Goal: Information Seeking & Learning: Learn about a topic

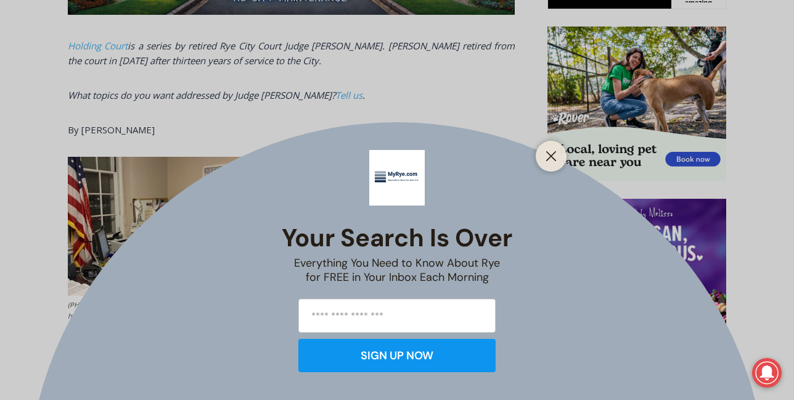
scroll to position [771, 0]
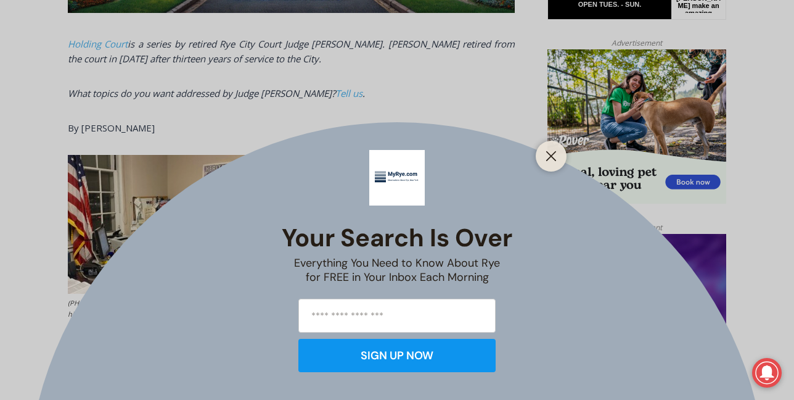
click at [501, 282] on div "Your Search is Over Everything You Need to Know About Rye for FREE in Your Inbo…" at bounding box center [397, 254] width 231 height 60
click at [553, 161] on icon "Close" at bounding box center [551, 155] width 11 height 11
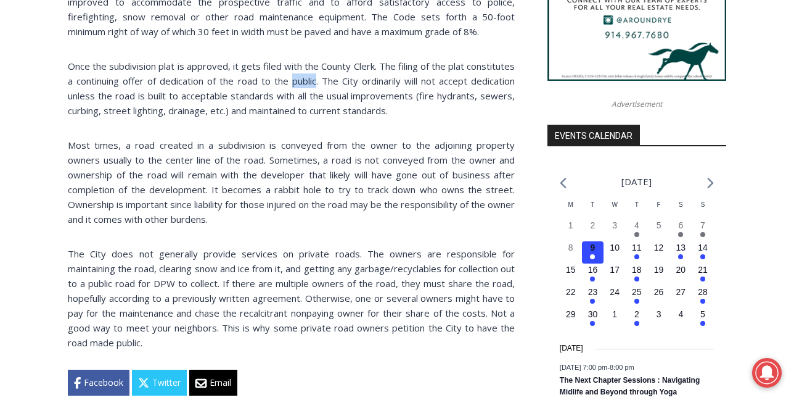
scroll to position [1257, 0]
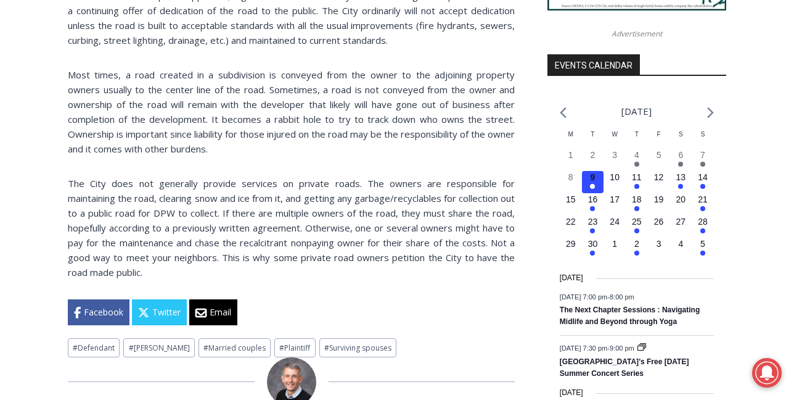
scroll to position [1316, 0]
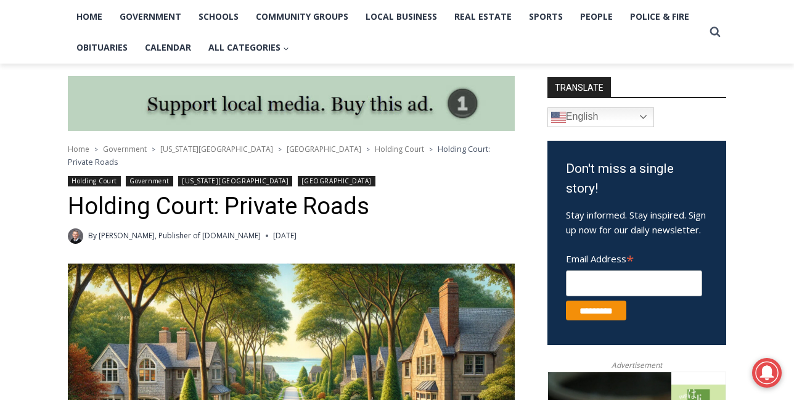
scroll to position [254, 0]
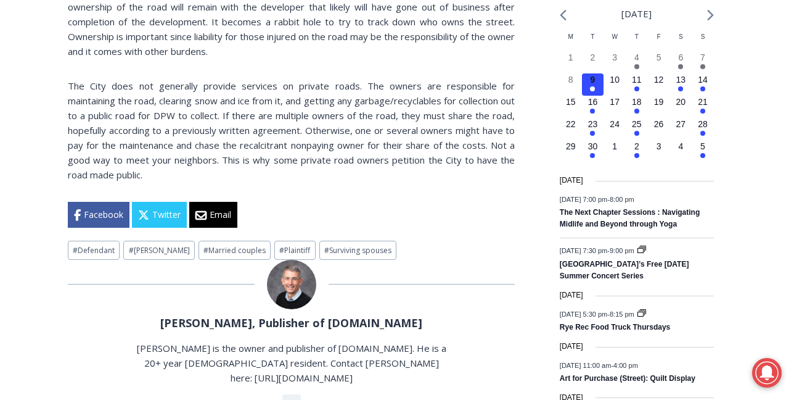
scroll to position [1363, 0]
